Goal: Task Accomplishment & Management: Use online tool/utility

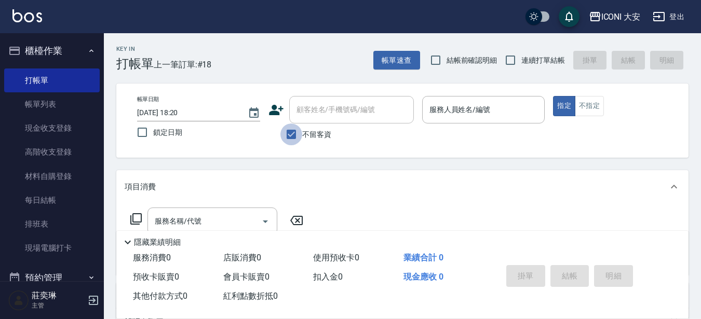
click at [292, 133] on input "不留客資" at bounding box center [291, 135] width 22 height 22
checkbox input "false"
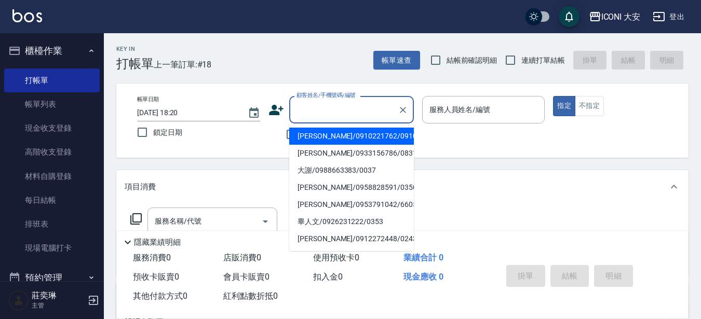
click at [307, 110] on input "顧客姓名/手機號碼/編號" at bounding box center [344, 110] width 100 height 18
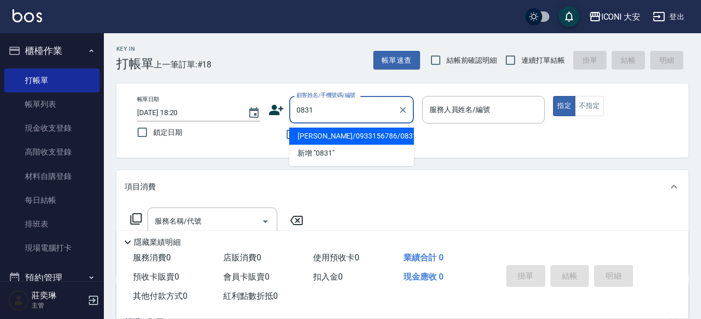
click at [365, 137] on li "陳碧真/0933156786/0831" at bounding box center [351, 136] width 125 height 17
type input "陳碧真/0933156786/0831"
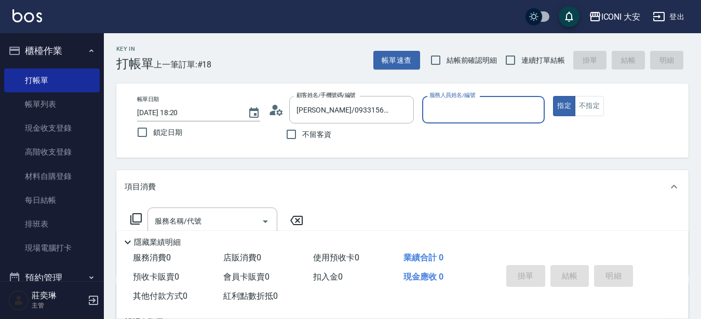
type input "Yulisa-8"
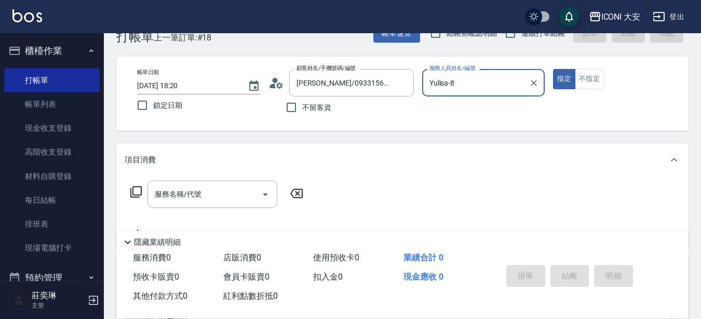
scroll to position [52, 0]
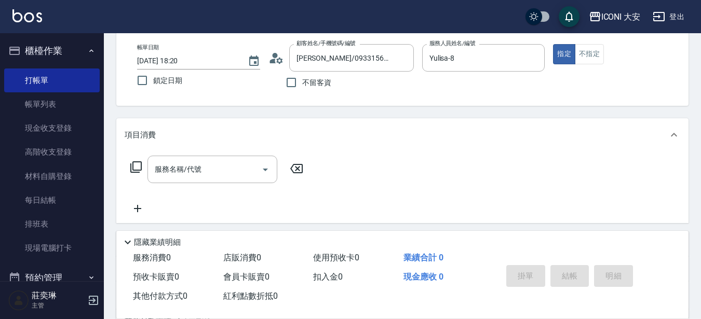
click at [137, 167] on icon at bounding box center [136, 167] width 12 height 12
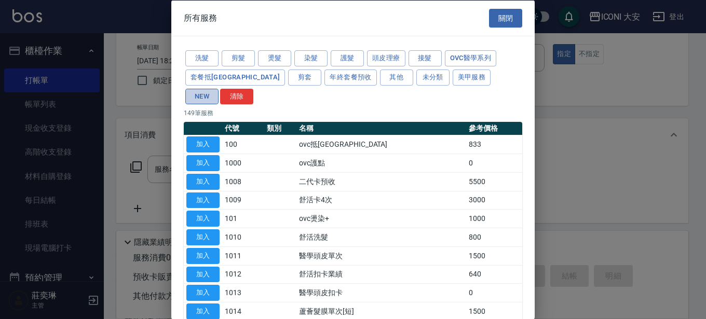
click at [219, 88] on button "NEW" at bounding box center [201, 96] width 33 height 16
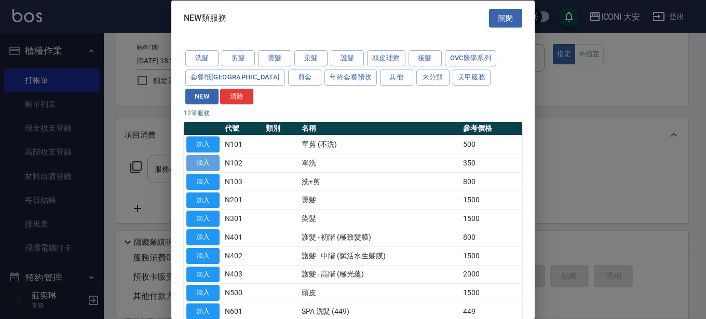
click at [217, 155] on button "加入" at bounding box center [202, 163] width 33 height 16
type input "單洗(N102)"
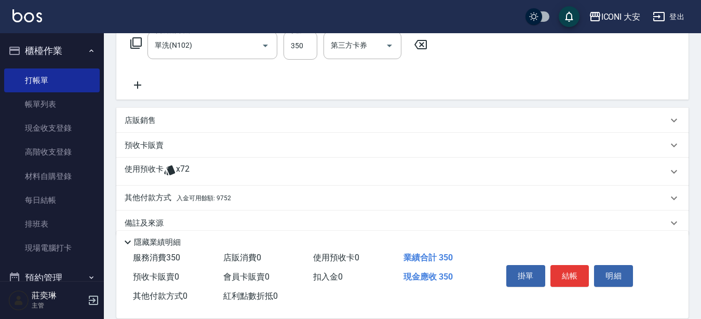
scroll to position [192, 0]
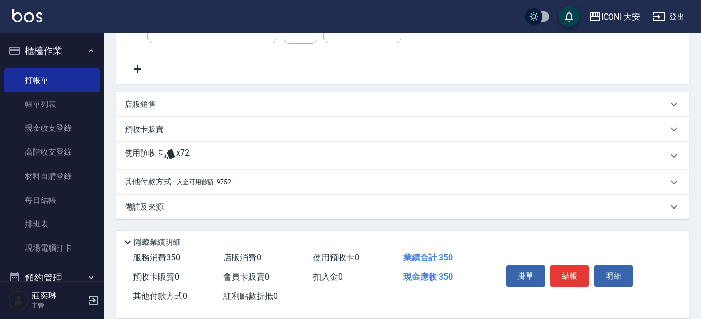
click at [158, 182] on p "其他付款方式 入金可用餘額: 9752" at bounding box center [178, 182] width 106 height 11
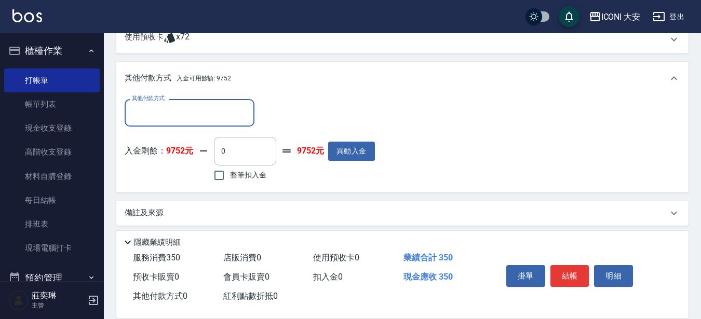
scroll to position [315, 0]
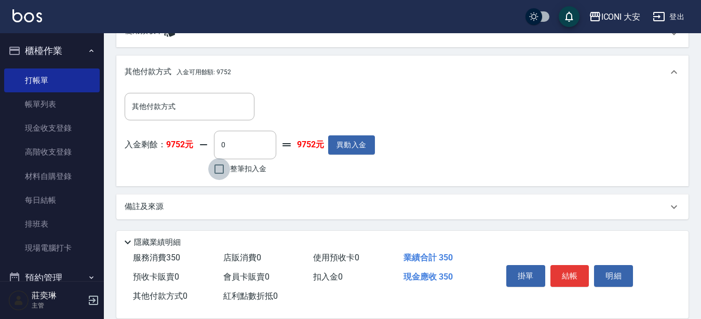
click at [222, 167] on input "整筆扣入金" at bounding box center [219, 169] width 22 height 22
checkbox input "true"
type input "350"
click at [571, 271] on button "結帳" at bounding box center [569, 276] width 39 height 22
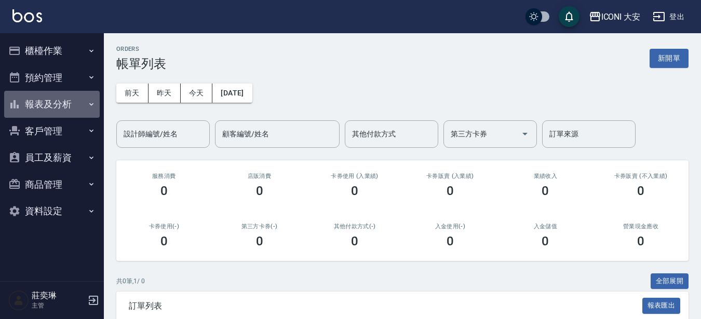
click at [59, 103] on button "報表及分析" at bounding box center [52, 104] width 96 height 27
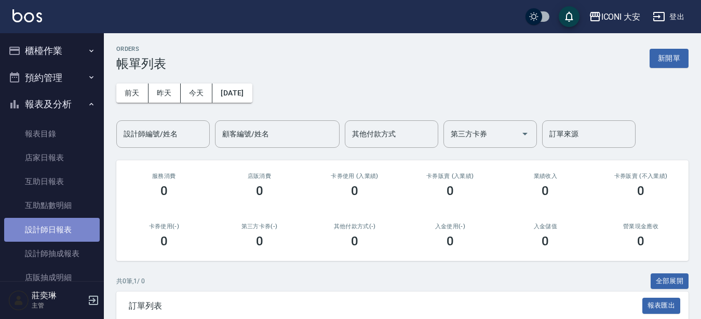
click at [65, 235] on link "設計師日報表" at bounding box center [52, 230] width 96 height 24
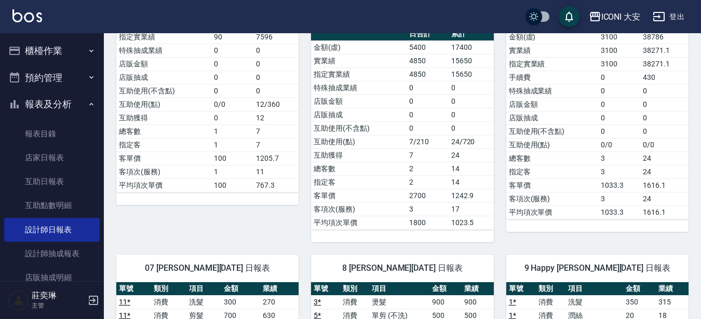
scroll to position [172, 0]
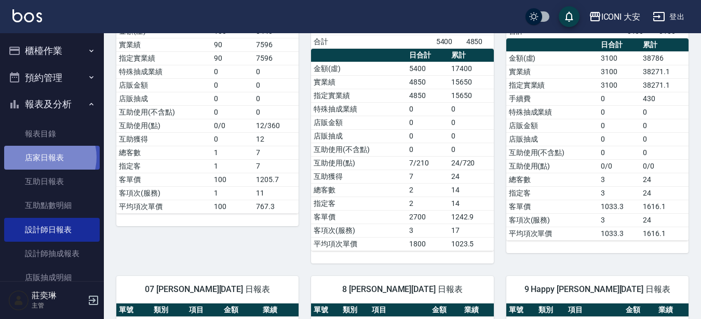
click at [44, 157] on link "店家日報表" at bounding box center [52, 158] width 96 height 24
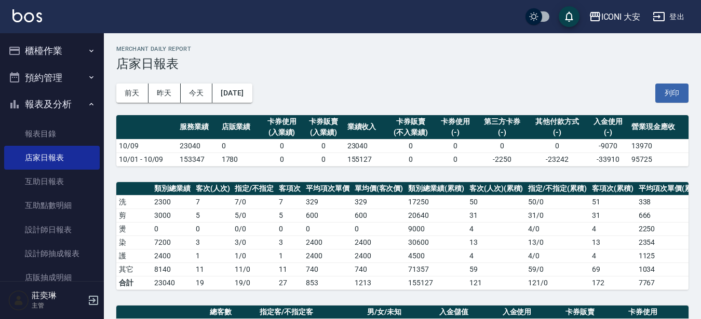
click at [47, 50] on button "櫃檯作業" at bounding box center [52, 50] width 96 height 27
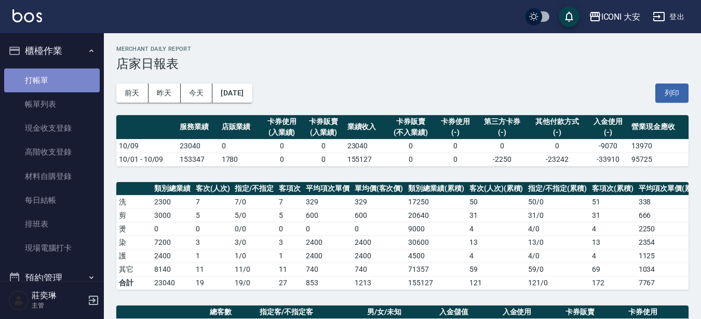
click at [52, 86] on link "打帳單" at bounding box center [52, 81] width 96 height 24
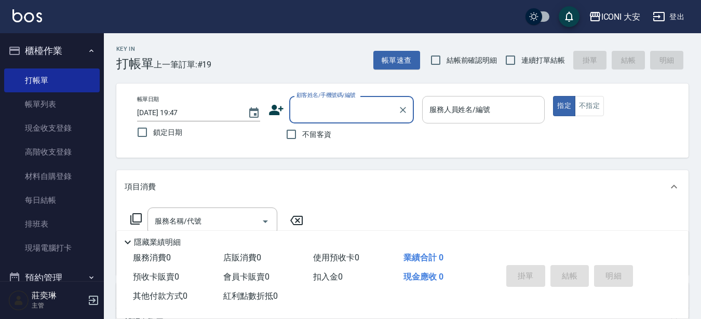
click at [516, 101] on input "服務人員姓名/編號" at bounding box center [484, 110] width 114 height 18
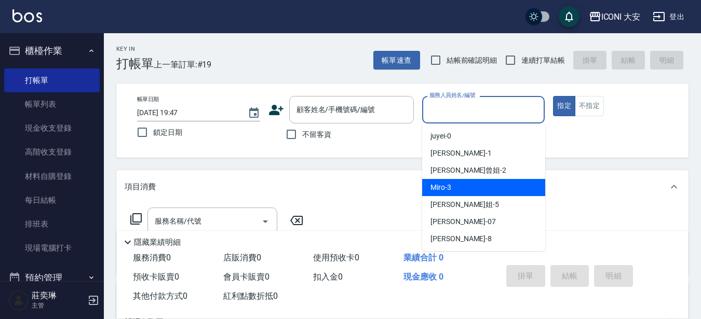
click at [504, 188] on div "Miro -3" at bounding box center [483, 187] width 123 height 17
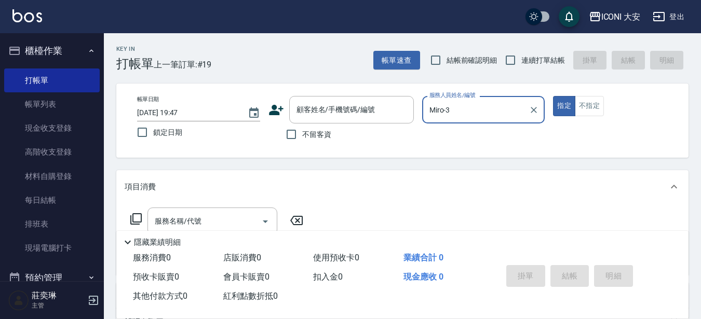
type input "Miro-3"
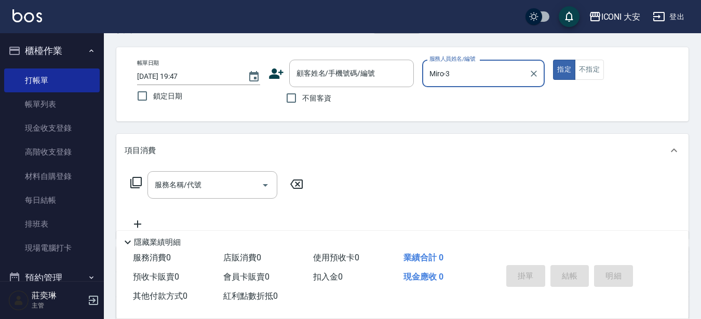
scroll to position [52, 0]
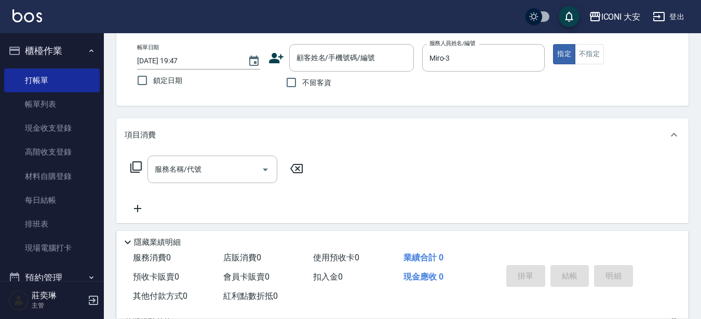
click at [135, 169] on icon at bounding box center [136, 167] width 12 height 12
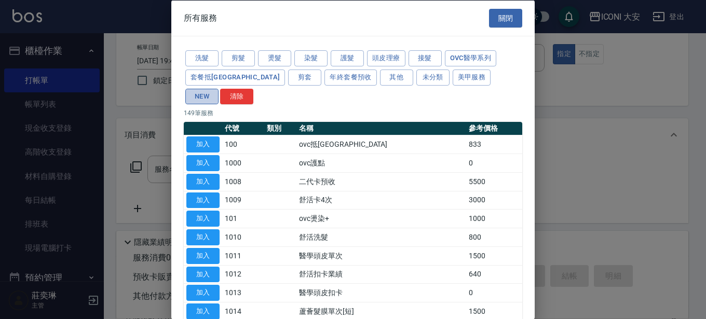
click at [219, 88] on button "NEW" at bounding box center [201, 96] width 33 height 16
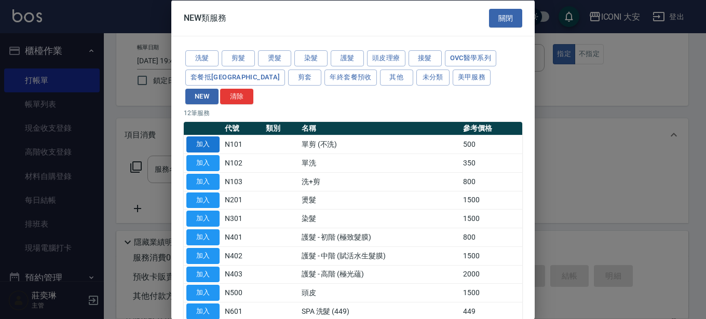
click at [207, 137] on button "加入" at bounding box center [202, 145] width 33 height 16
type input "單剪 (不洗)(N101)"
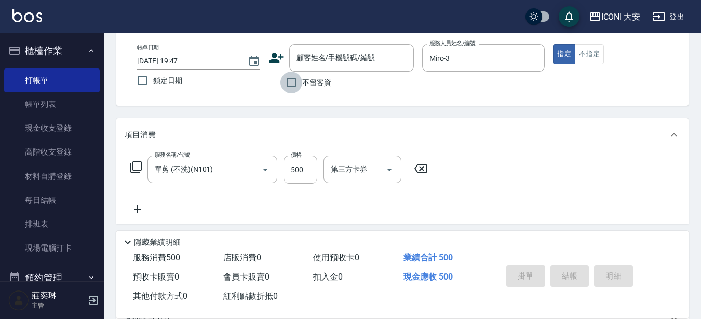
click at [293, 82] on input "不留客資" at bounding box center [291, 83] width 22 height 22
checkbox input "true"
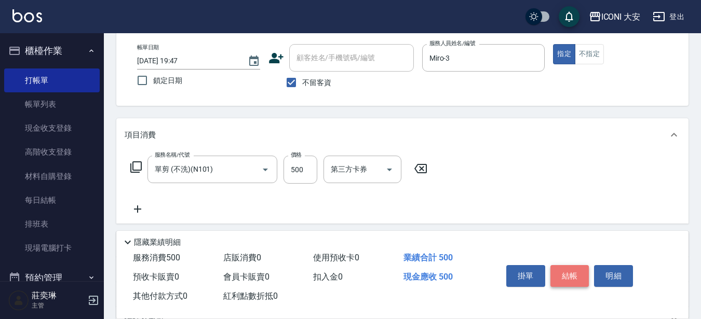
click at [575, 271] on button "結帳" at bounding box center [569, 276] width 39 height 22
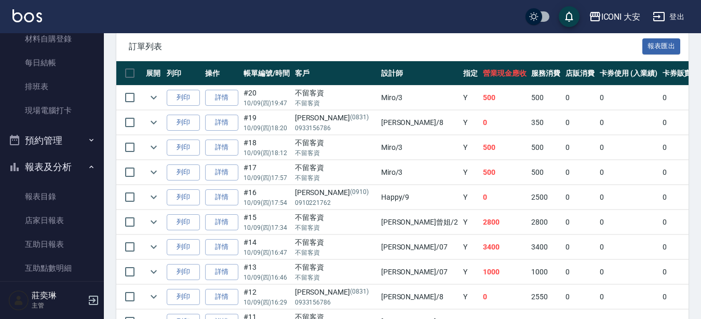
scroll to position [156, 0]
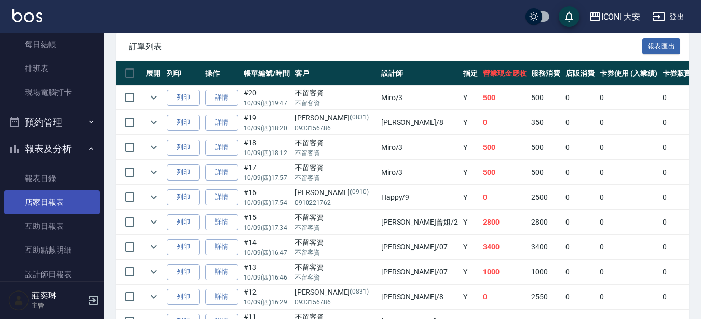
click at [58, 201] on link "店家日報表" at bounding box center [52, 203] width 96 height 24
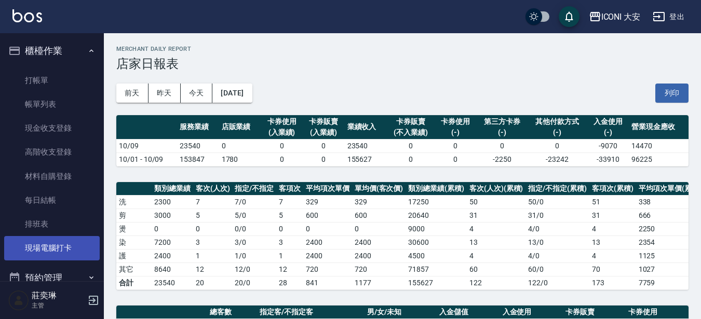
click at [78, 247] on link "現場電腦打卡" at bounding box center [52, 248] width 96 height 24
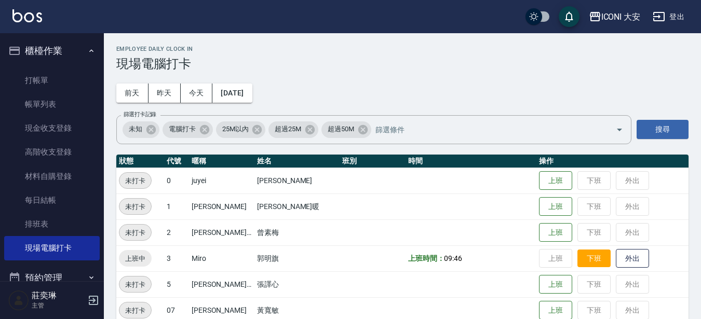
click at [586, 258] on button "下班" at bounding box center [593, 259] width 33 height 18
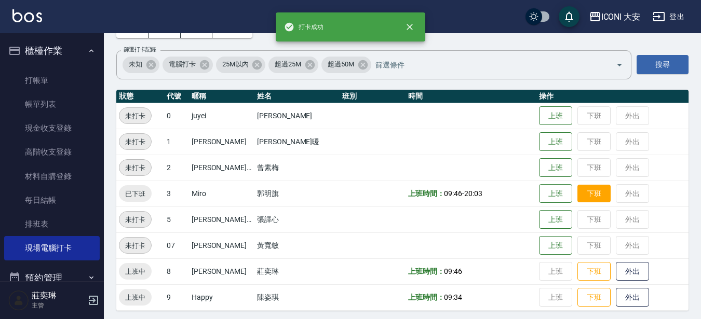
scroll to position [69, 0]
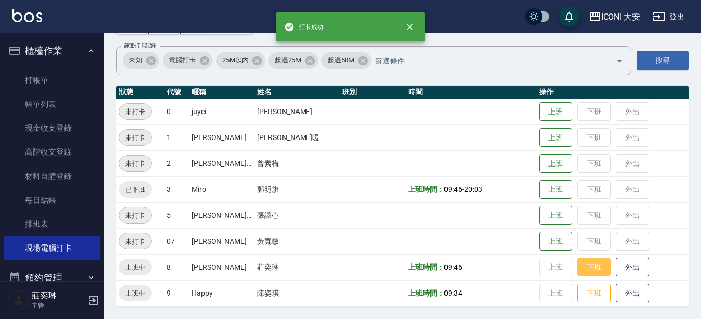
click at [584, 266] on button "下班" at bounding box center [593, 268] width 33 height 18
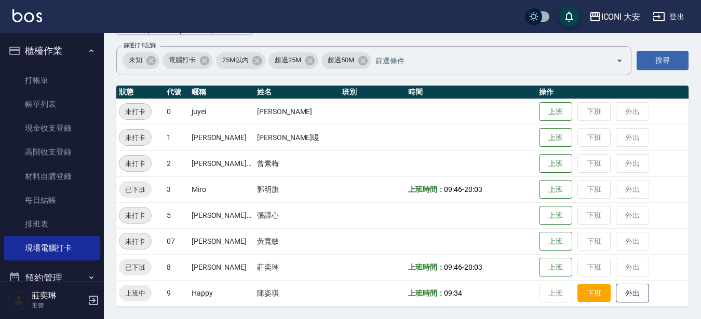
click at [591, 297] on button "下班" at bounding box center [593, 294] width 33 height 18
